Goal: Task Accomplishment & Management: Manage account settings

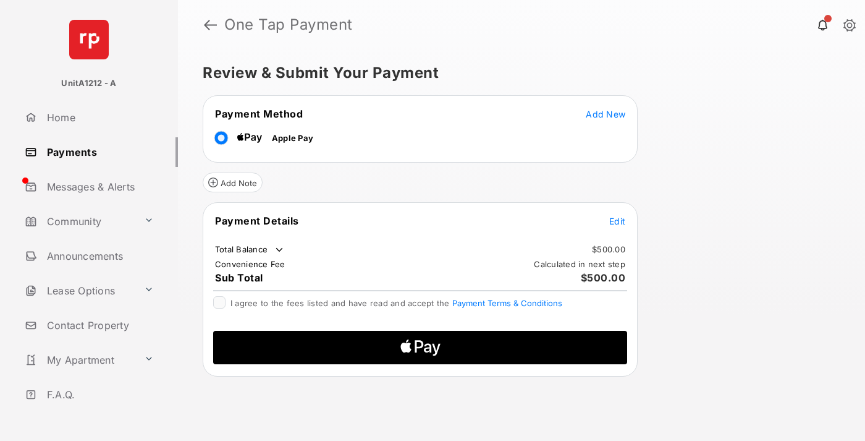
click at [606, 113] on span "Add New" at bounding box center [606, 114] width 40 height 11
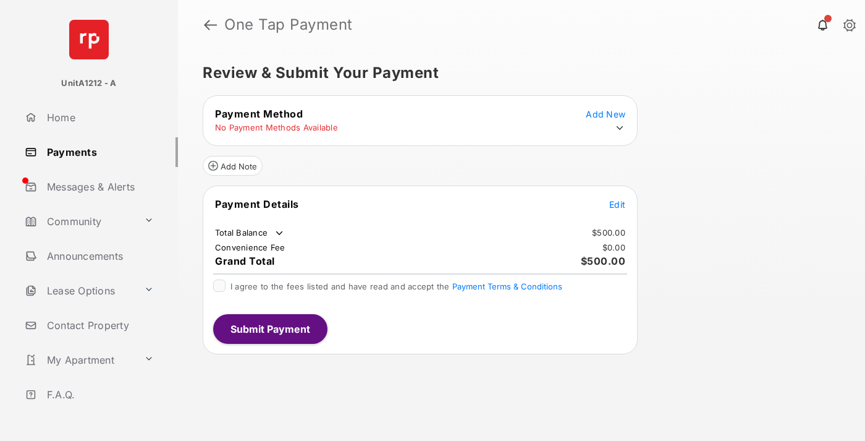
click at [620, 128] on icon at bounding box center [619, 127] width 11 height 11
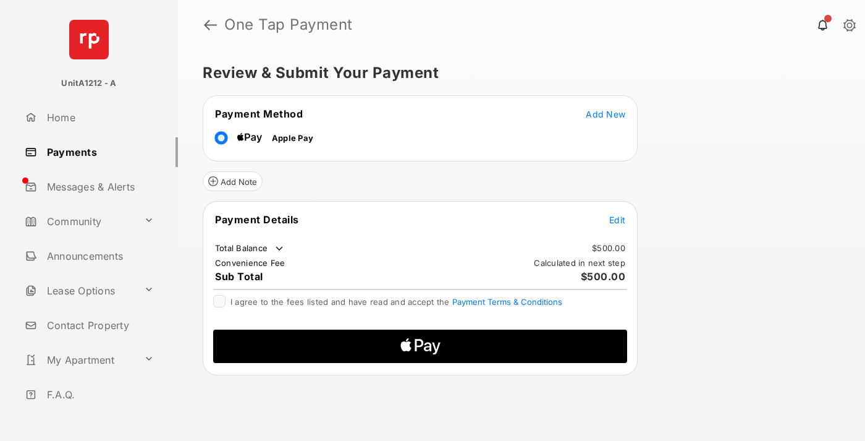
click at [618, 219] on span "Edit" at bounding box center [618, 220] width 16 height 11
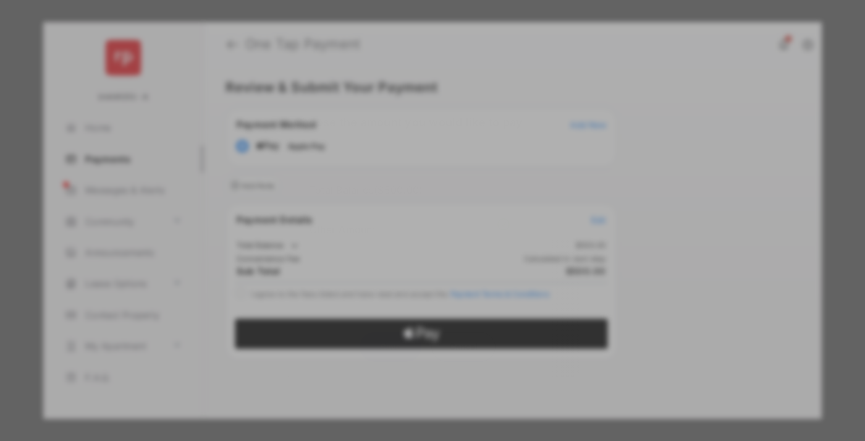
click at [410, 226] on div "Other Amount" at bounding box center [410, 228] width 200 height 21
type input "***"
click at [391, 343] on button "Save" at bounding box center [391, 346] width 62 height 30
